Goal: Navigation & Orientation: Find specific page/section

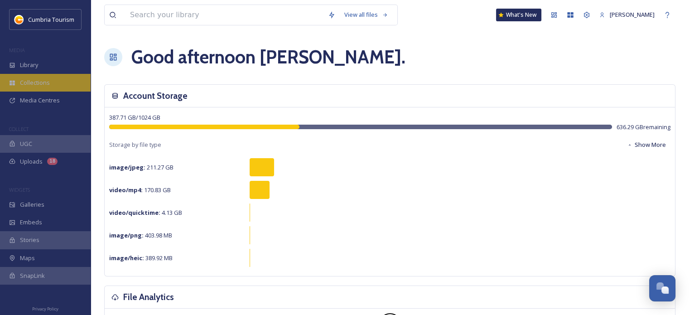
click at [50, 84] on div "Collections" at bounding box center [45, 83] width 91 height 18
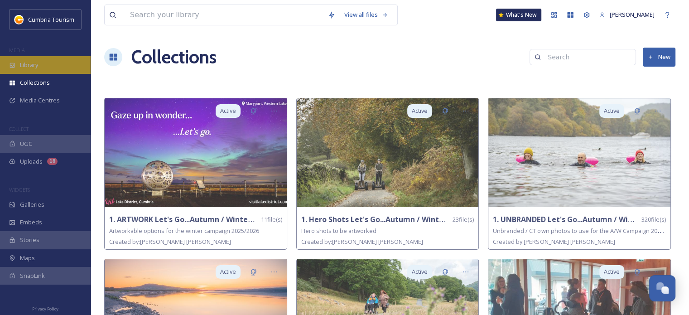
click at [19, 67] on div "Library" at bounding box center [45, 65] width 91 height 18
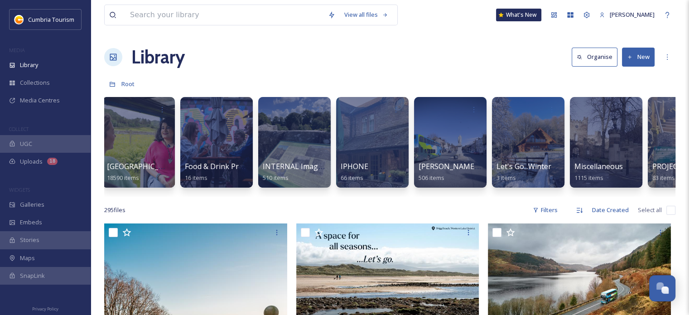
scroll to position [0, 472]
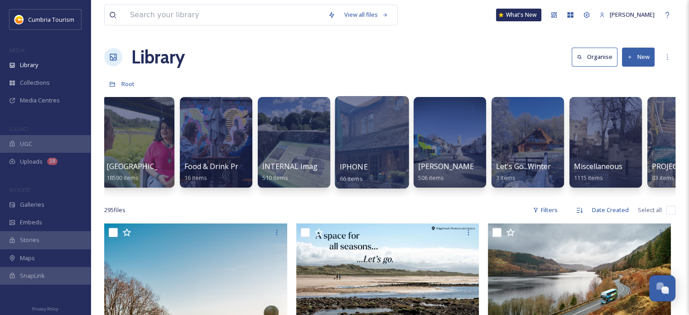
click at [372, 132] on div at bounding box center [372, 142] width 74 height 92
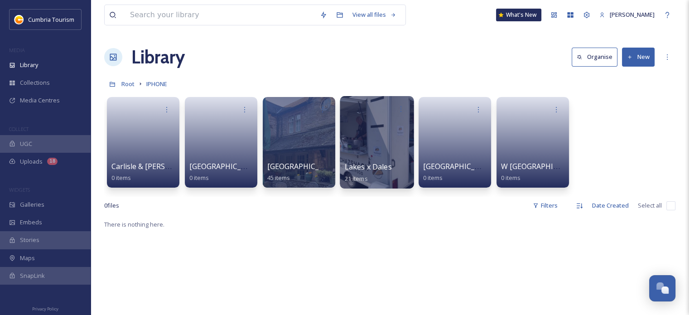
click at [368, 152] on div at bounding box center [377, 142] width 74 height 92
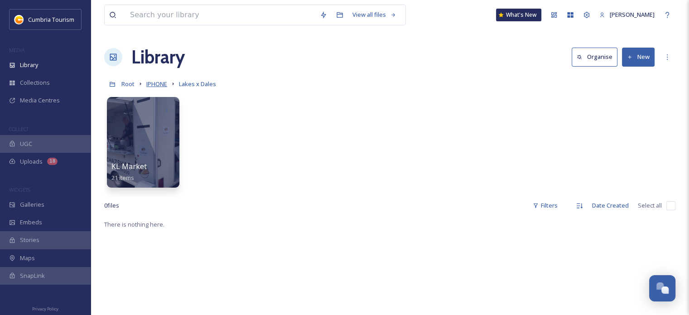
click at [159, 85] on span "IPHONE" at bounding box center [156, 84] width 21 height 8
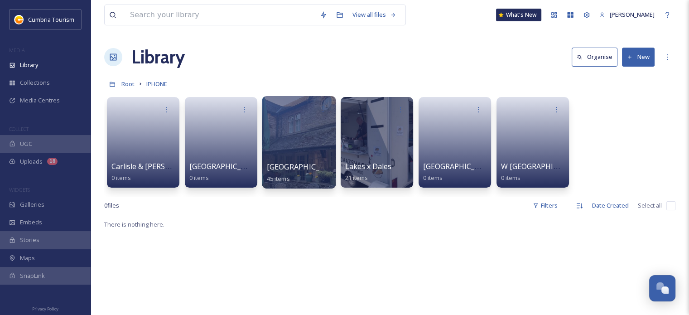
click at [280, 127] on div at bounding box center [299, 142] width 74 height 92
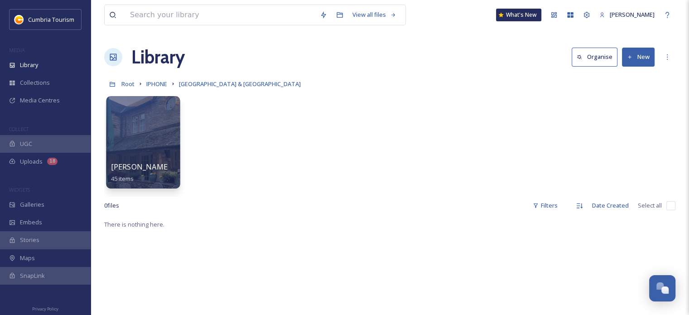
click at [144, 135] on div at bounding box center [143, 142] width 74 height 92
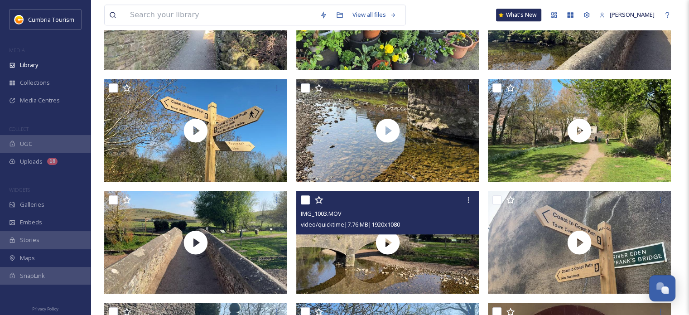
scroll to position [828, 0]
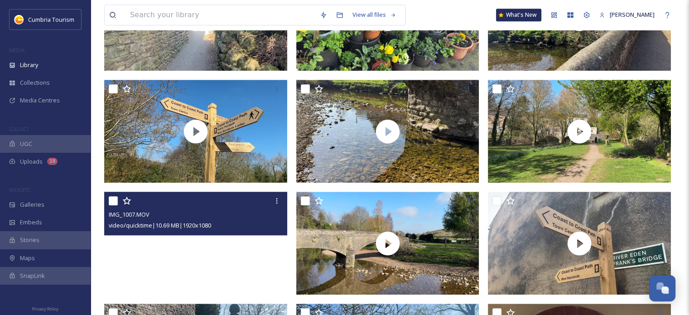
click at [242, 264] on video "IMG_1007.MOV" at bounding box center [195, 243] width 183 height 103
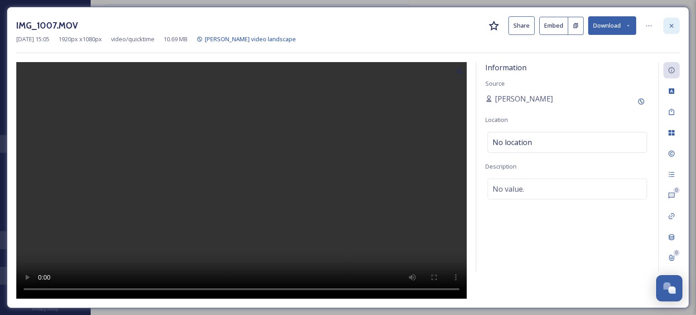
click at [672, 25] on icon at bounding box center [671, 25] width 7 height 7
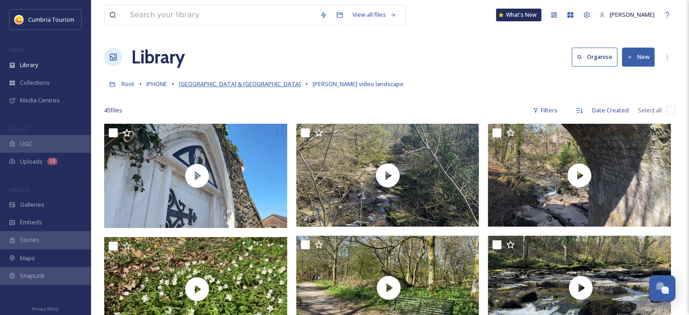
click at [238, 84] on span "[GEOGRAPHIC_DATA] & [GEOGRAPHIC_DATA]" at bounding box center [240, 84] width 122 height 8
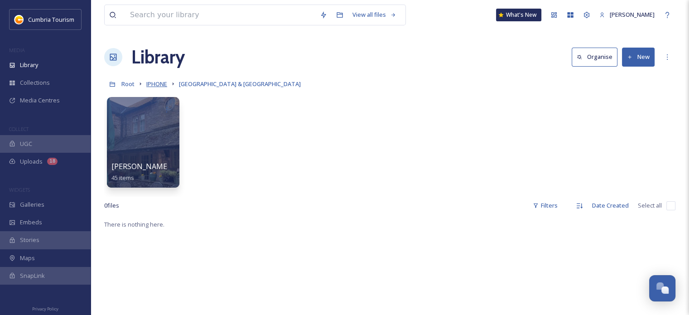
click at [156, 82] on span "IPHONE" at bounding box center [156, 84] width 21 height 8
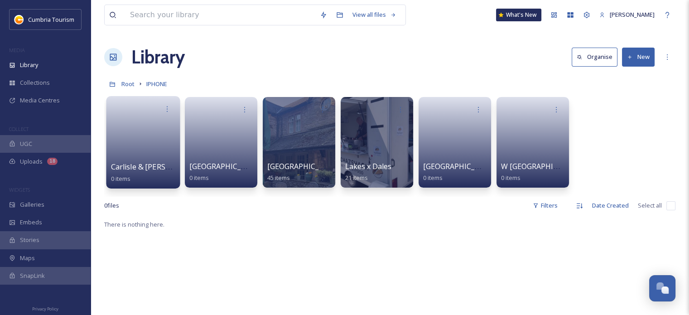
click at [138, 131] on link at bounding box center [143, 139] width 65 height 44
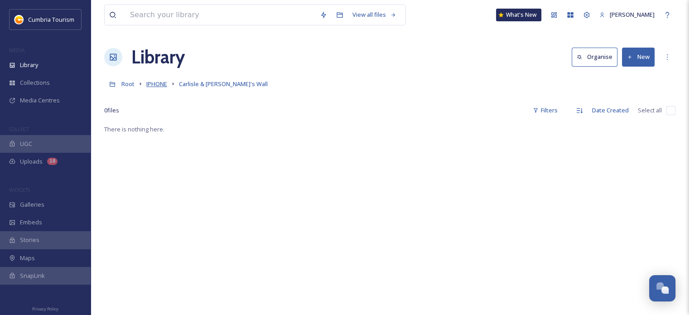
click at [161, 81] on span "IPHONE" at bounding box center [156, 84] width 21 height 8
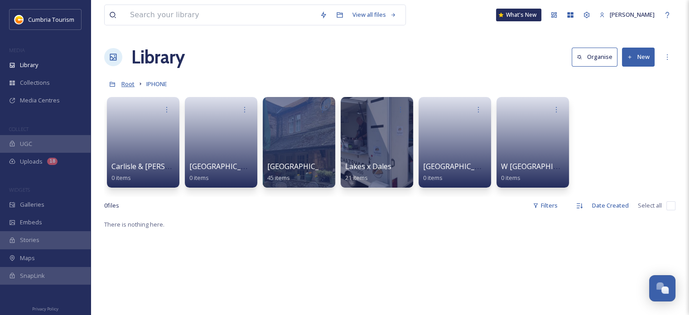
click at [130, 81] on span "Root" at bounding box center [127, 84] width 13 height 8
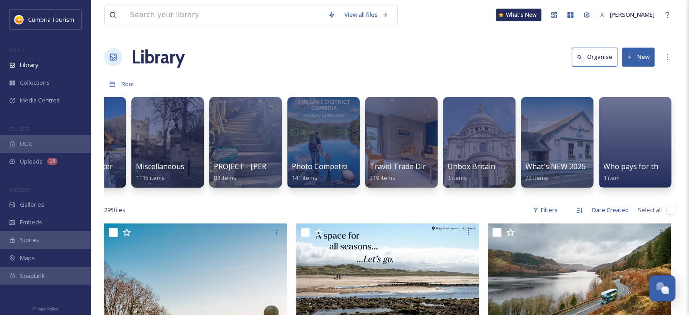
scroll to position [0, 1065]
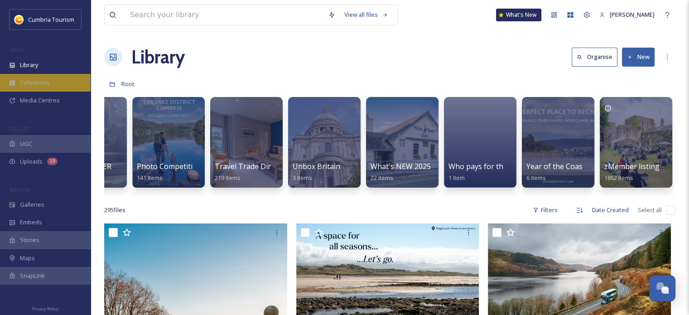
click at [43, 79] on span "Collections" at bounding box center [35, 82] width 30 height 9
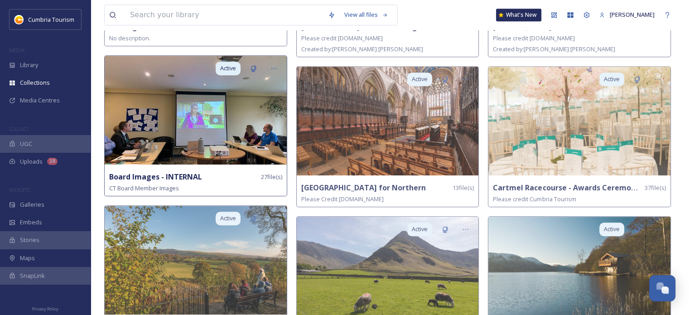
scroll to position [509, 0]
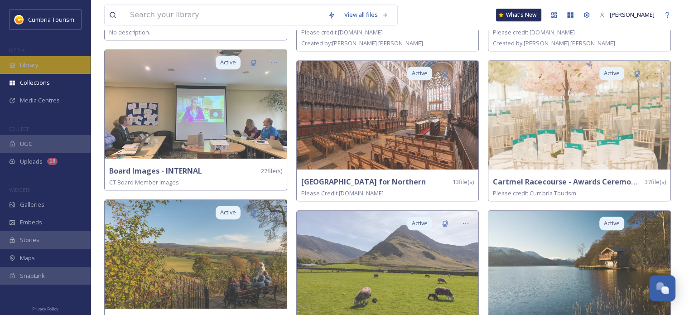
click at [40, 67] on div "Library" at bounding box center [45, 65] width 91 height 18
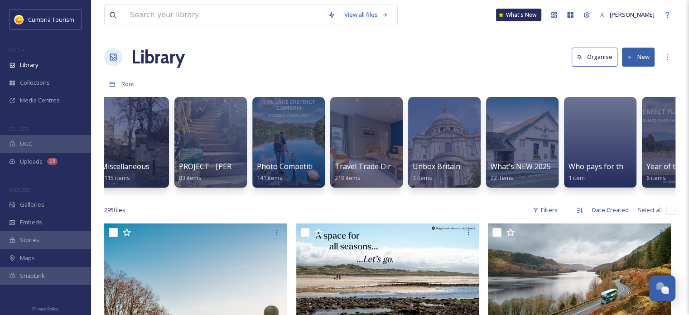
scroll to position [0, 1065]
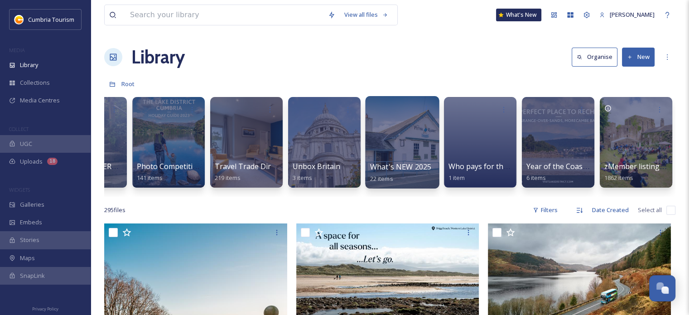
click at [403, 141] on div at bounding box center [402, 142] width 74 height 92
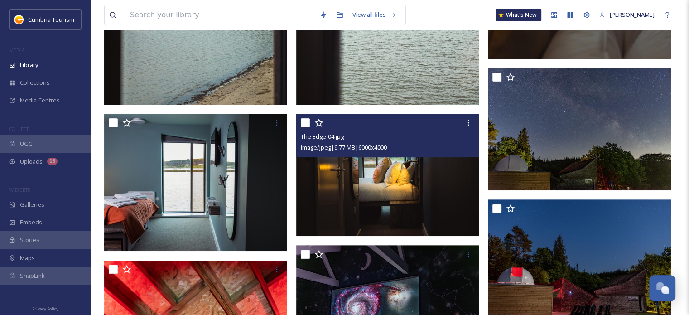
scroll to position [293, 0]
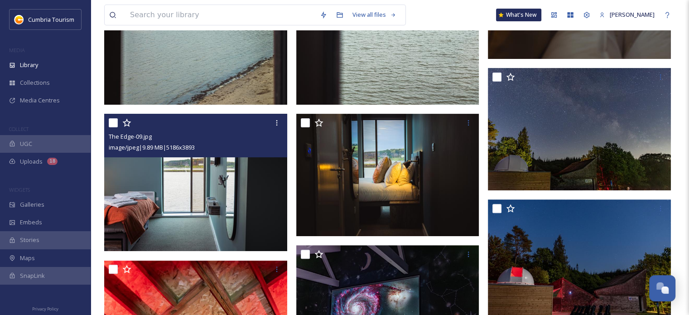
click at [205, 212] on img at bounding box center [195, 182] width 183 height 137
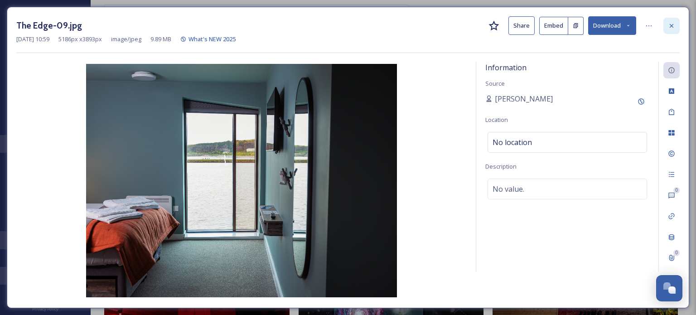
click at [674, 25] on icon at bounding box center [671, 25] width 7 height 7
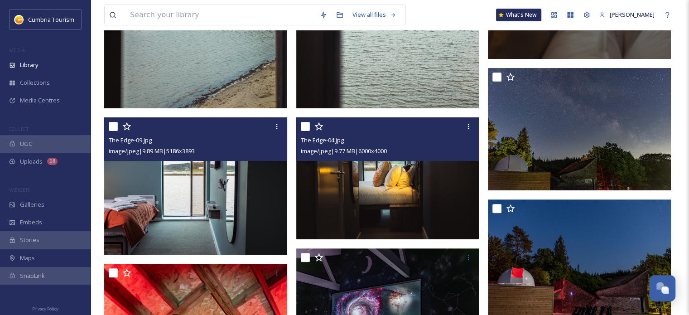
click at [412, 175] on img at bounding box center [387, 178] width 183 height 122
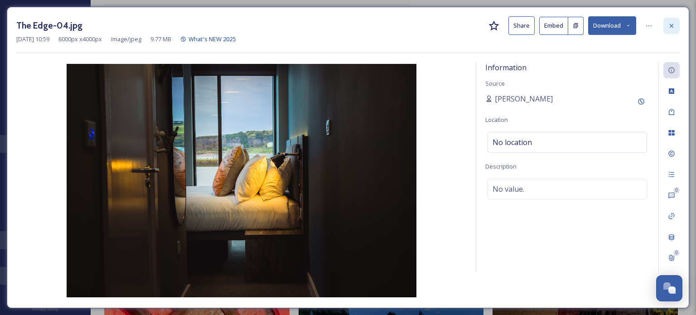
click at [673, 25] on icon at bounding box center [671, 25] width 7 height 7
